Goal: Navigation & Orientation: Understand site structure

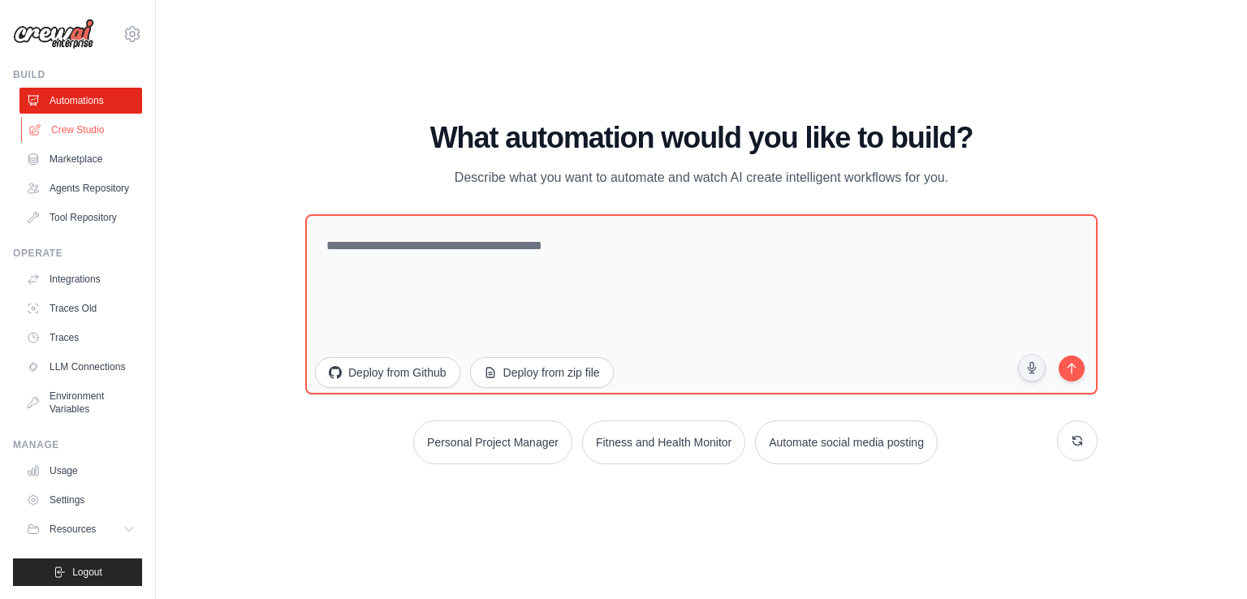
click at [86, 130] on link "Crew Studio" at bounding box center [82, 130] width 123 height 26
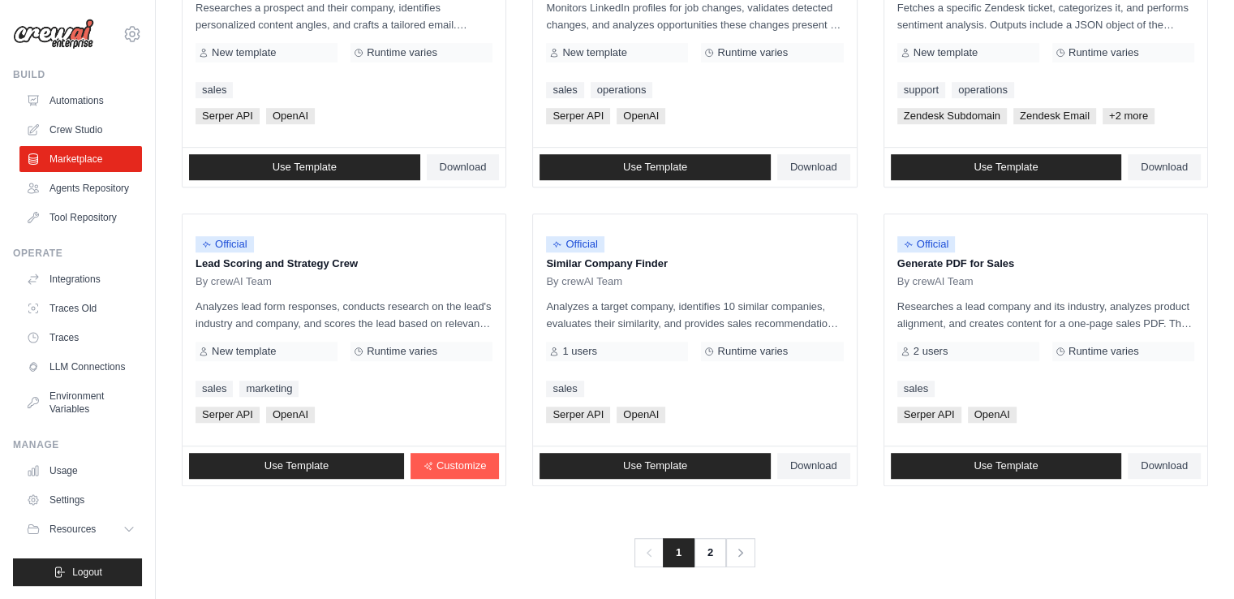
scroll to position [902, 0]
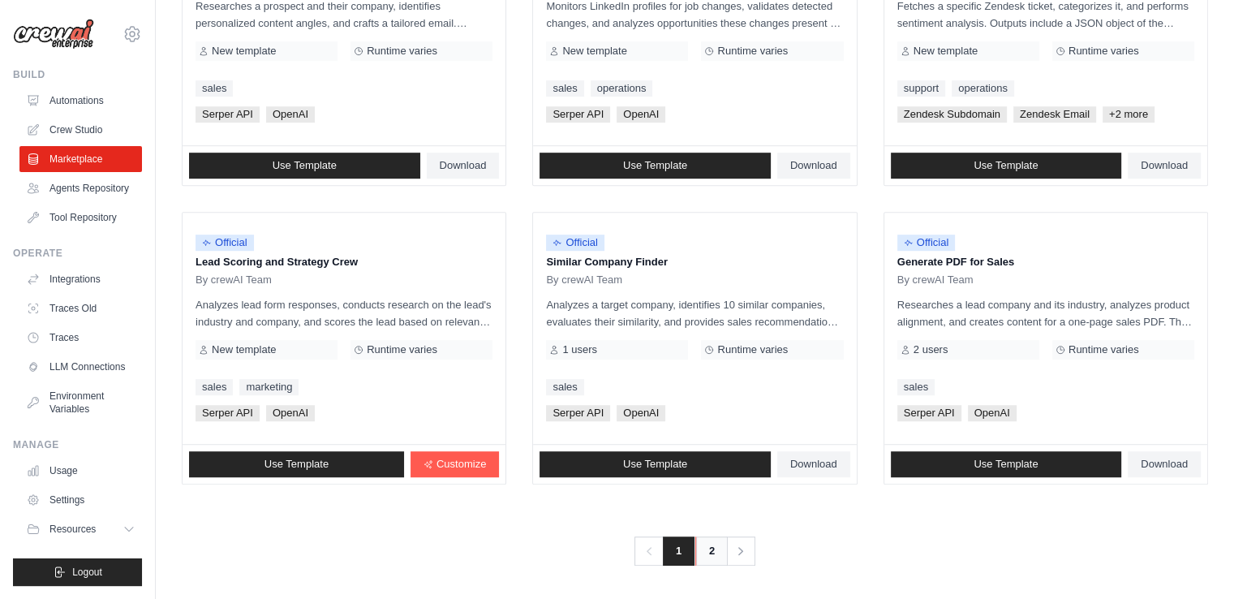
click at [705, 547] on link "2" at bounding box center [711, 550] width 32 height 29
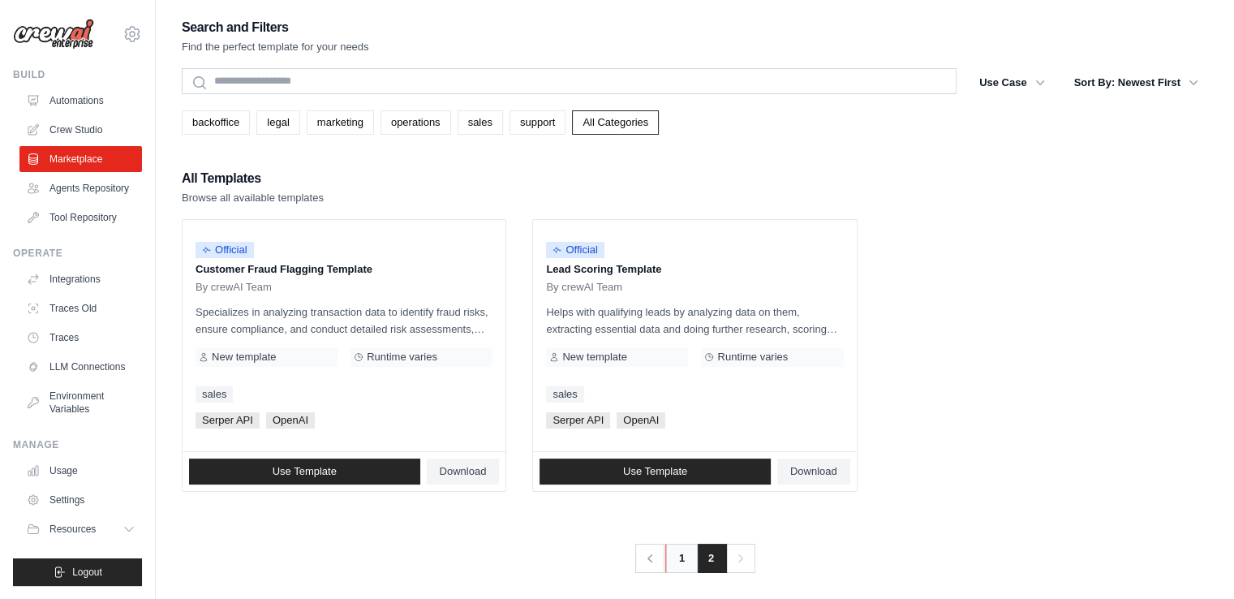
click at [675, 559] on link "1" at bounding box center [681, 558] width 32 height 29
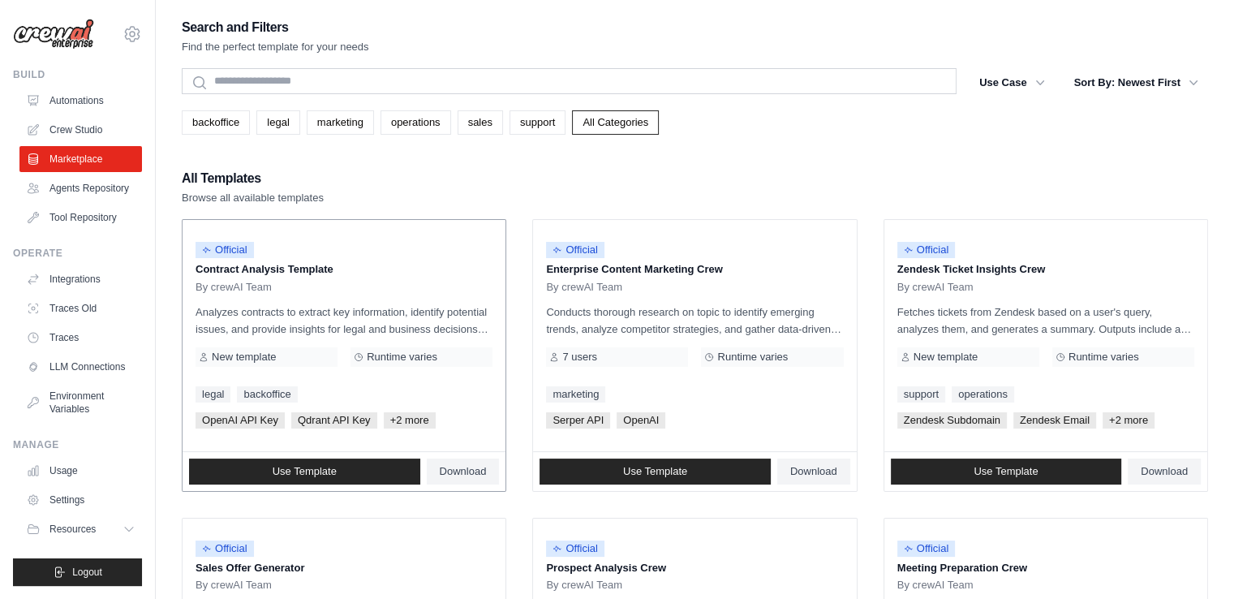
click at [399, 420] on span "+2 more" at bounding box center [410, 420] width 52 height 16
click at [79, 358] on link "LLM Connections" at bounding box center [82, 367] width 123 height 26
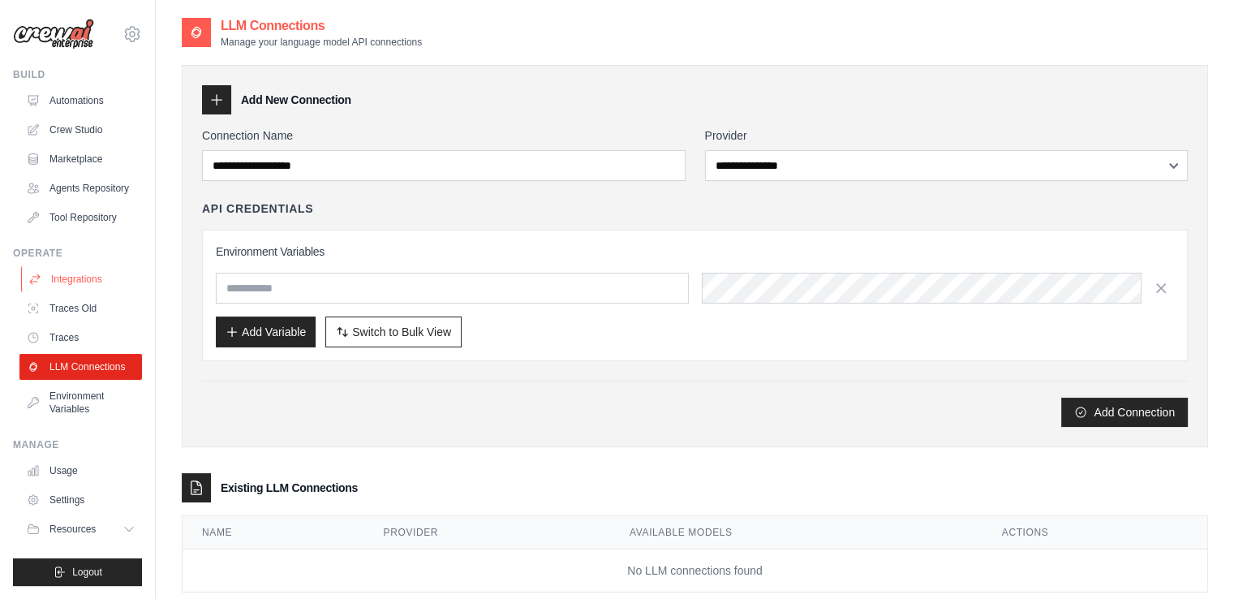
click at [72, 284] on link "Integrations" at bounding box center [82, 279] width 123 height 26
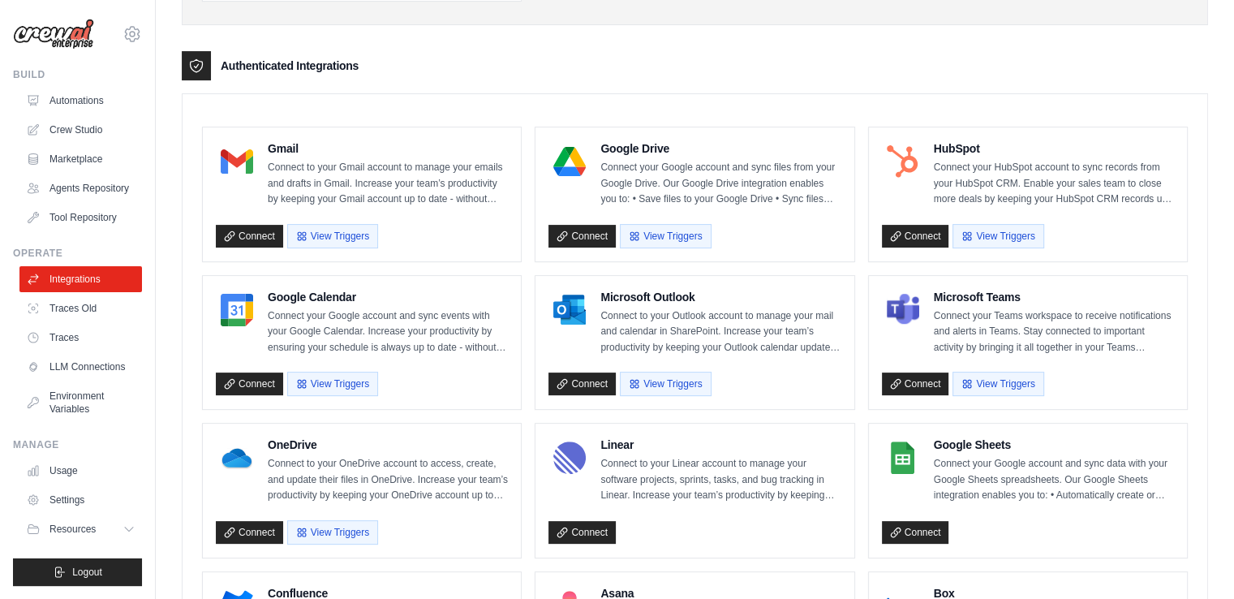
scroll to position [364, 0]
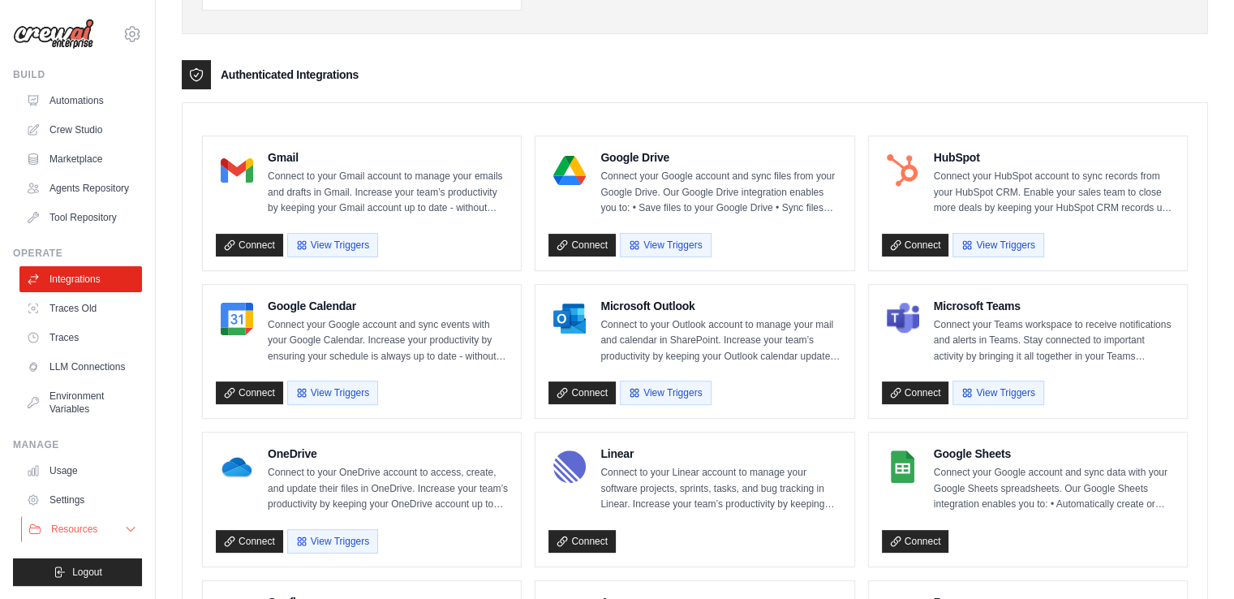
click at [88, 521] on button "Resources" at bounding box center [82, 529] width 123 height 26
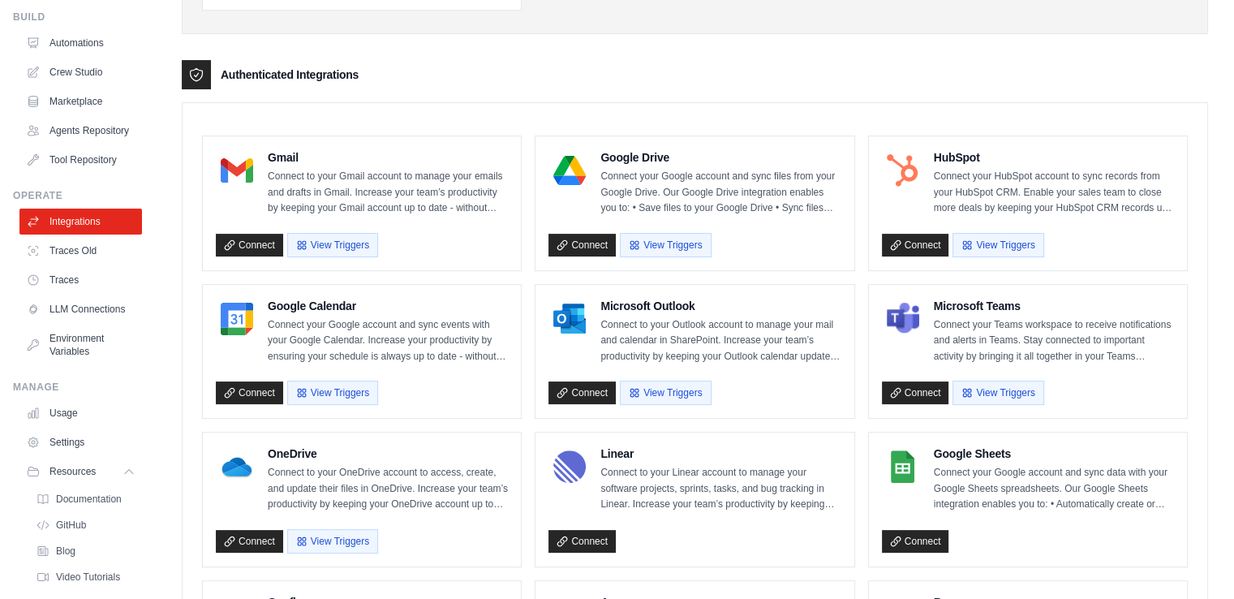
scroll to position [0, 0]
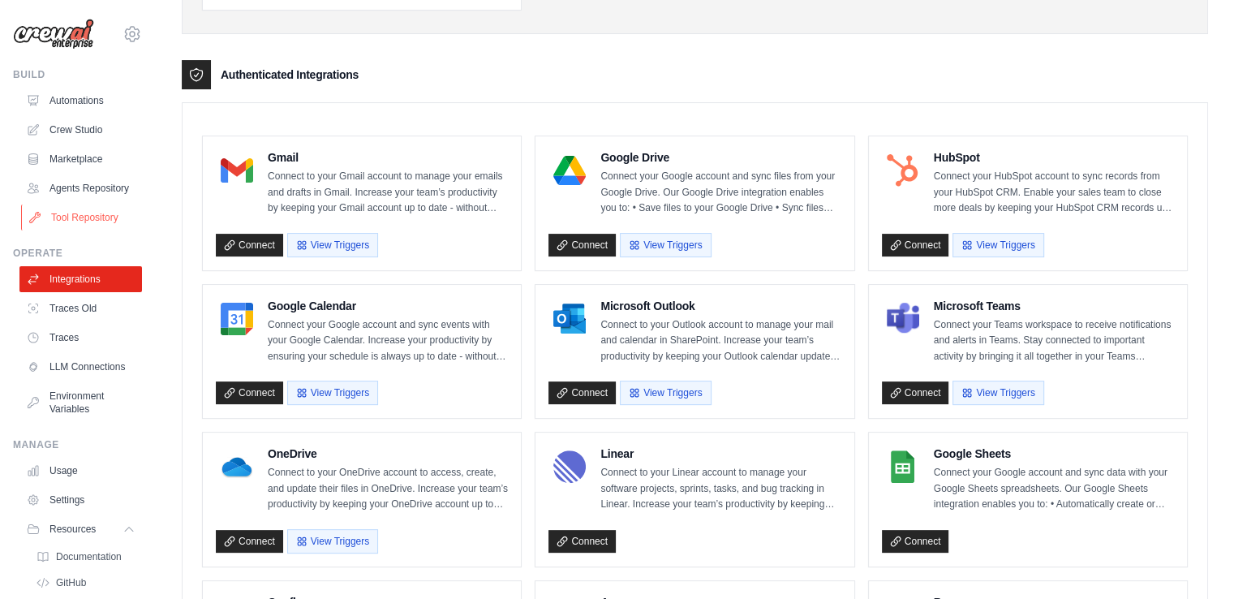
click at [80, 230] on link "Tool Repository" at bounding box center [82, 218] width 123 height 26
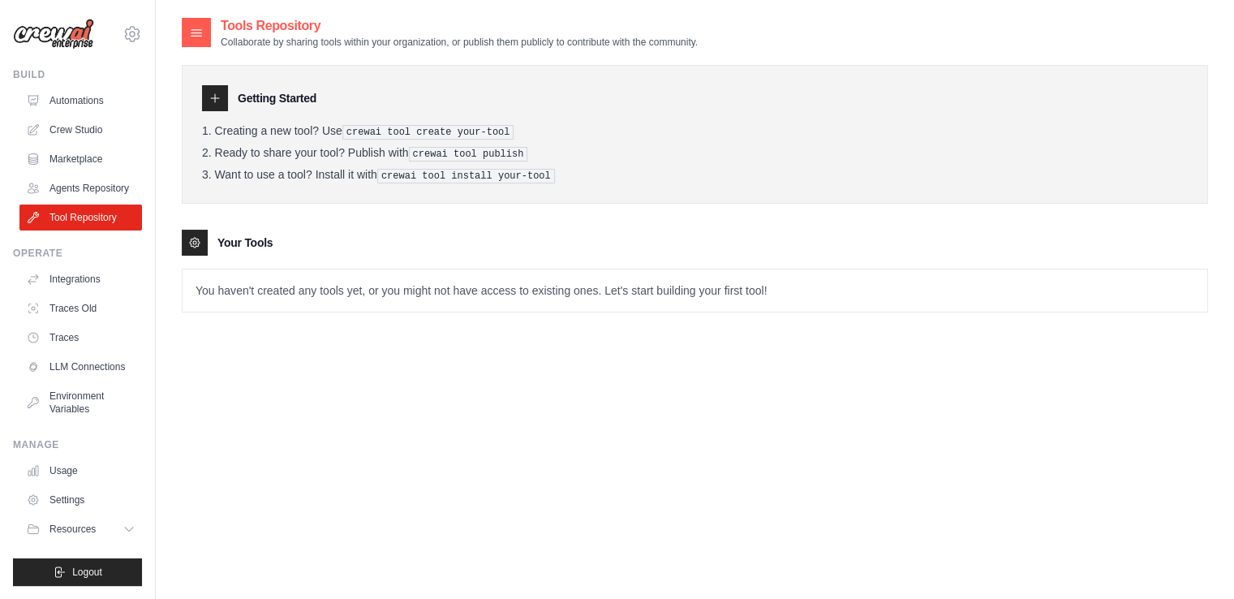
click at [397, 131] on pre "crewai tool create your-tool" at bounding box center [428, 132] width 172 height 15
click at [193, 241] on icon at bounding box center [194, 242] width 3 height 3
click at [88, 192] on link "Agents Repository" at bounding box center [82, 188] width 123 height 26
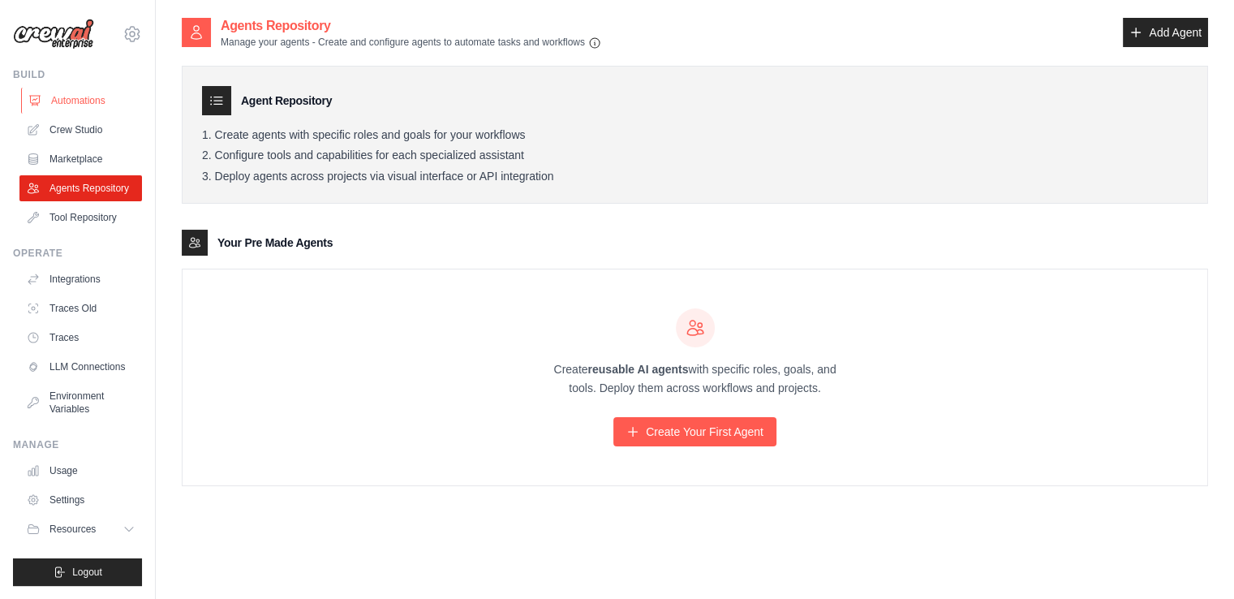
click at [81, 106] on link "Automations" at bounding box center [82, 101] width 123 height 26
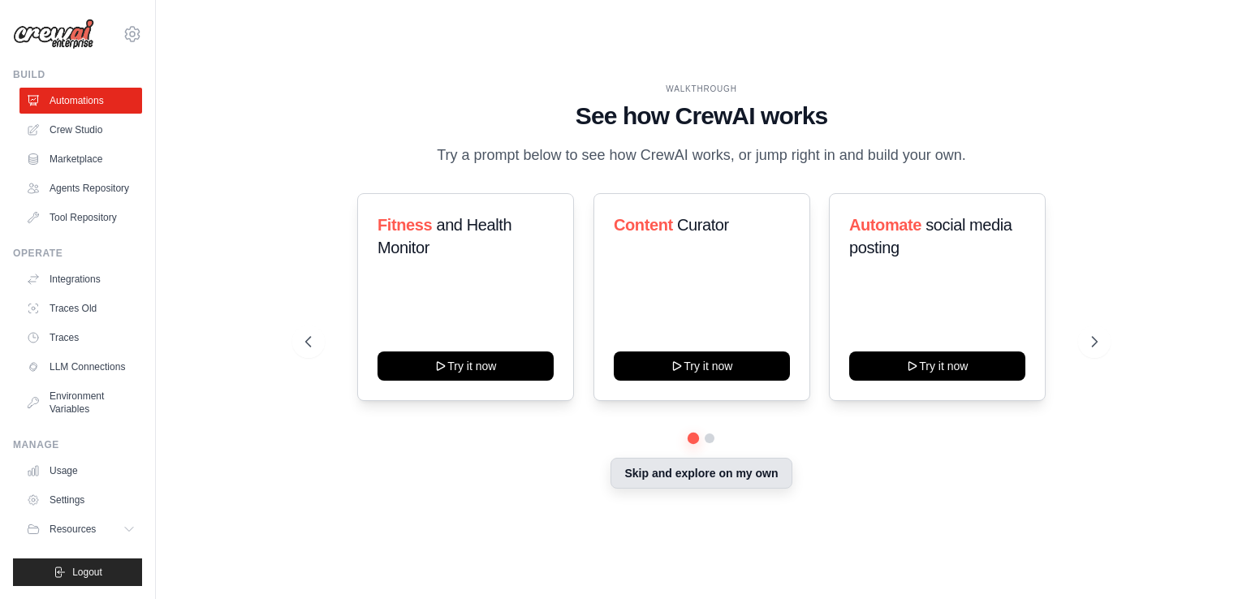
click at [635, 468] on button "Skip and explore on my own" at bounding box center [700, 473] width 181 height 31
